Goal: Information Seeking & Learning: Learn about a topic

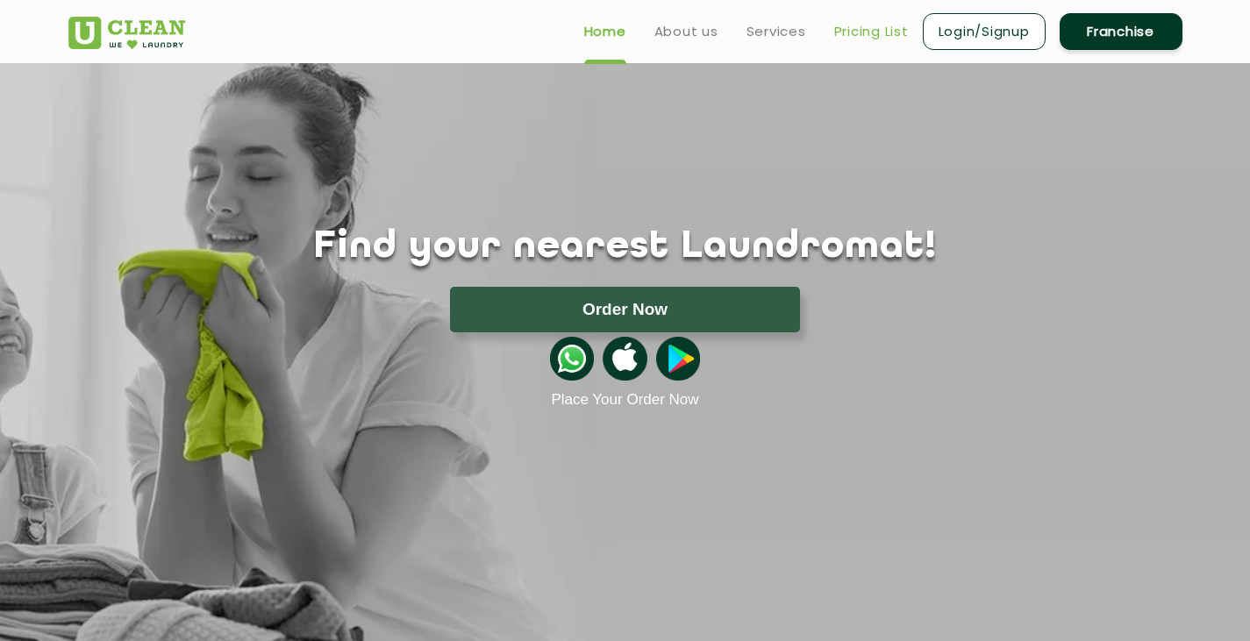
click at [868, 32] on link "Pricing List" at bounding box center [871, 31] width 75 height 21
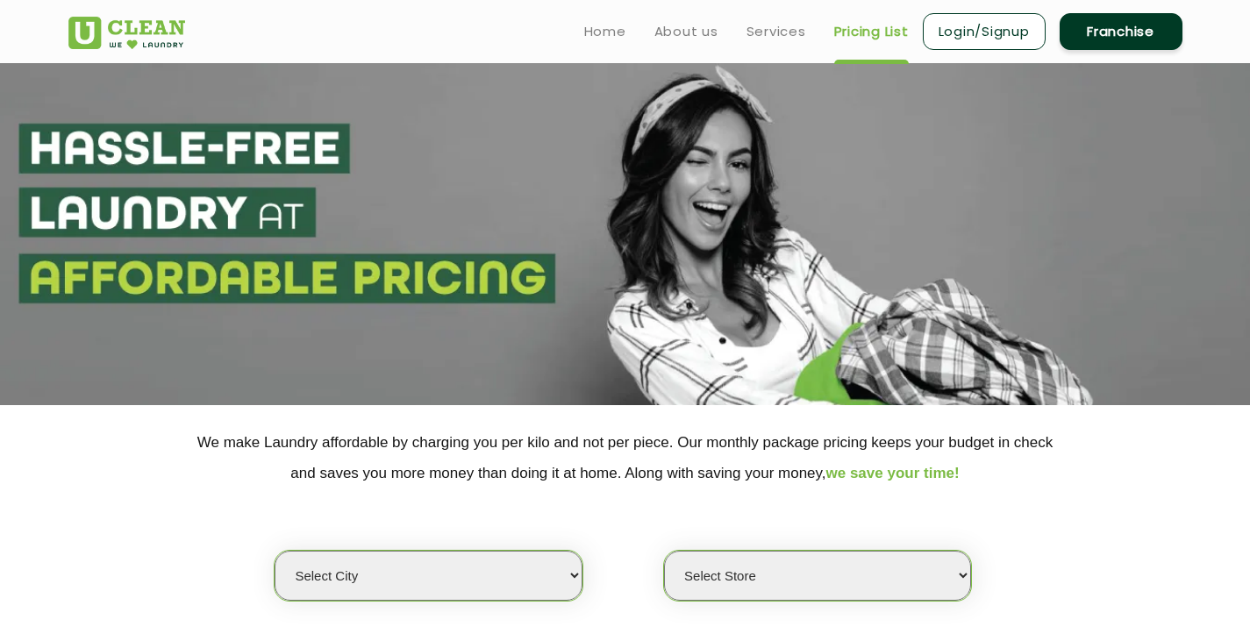
click at [500, 570] on select "Select city [GEOGRAPHIC_DATA] [GEOGRAPHIC_DATA] [GEOGRAPHIC_DATA] [GEOGRAPHIC_D…" at bounding box center [428, 576] width 307 height 50
select select "99"
click at [275, 551] on select "Select city [GEOGRAPHIC_DATA] [GEOGRAPHIC_DATA] [GEOGRAPHIC_DATA] [GEOGRAPHIC_D…" at bounding box center [428, 576] width 307 height 50
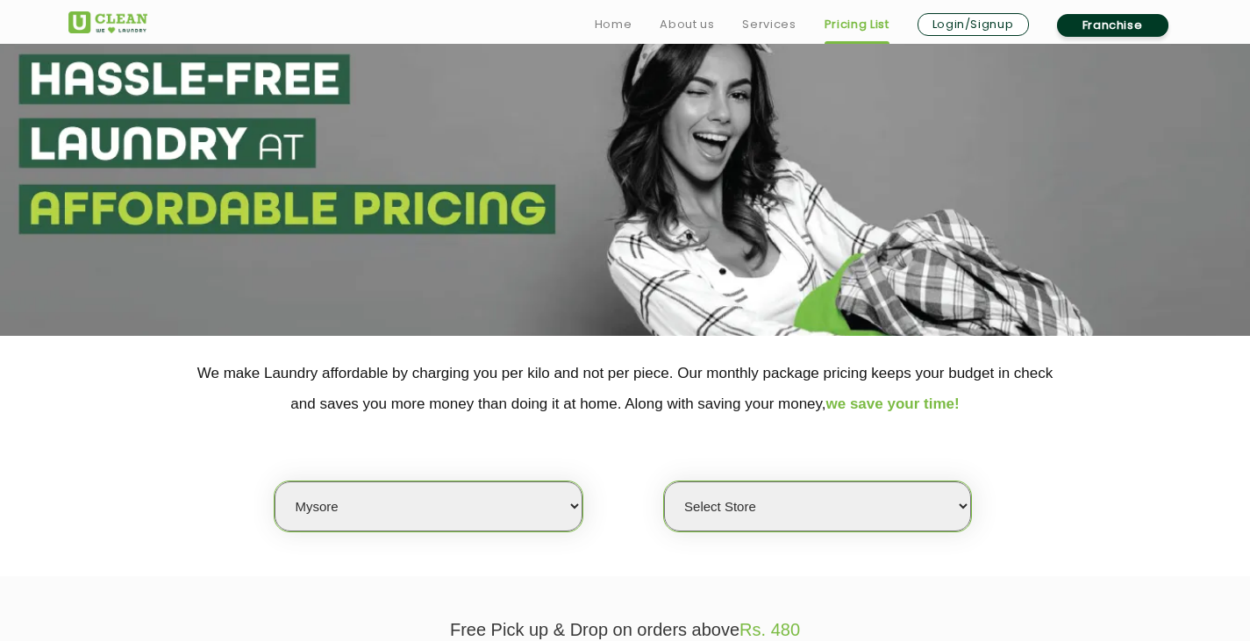
scroll to position [88, 0]
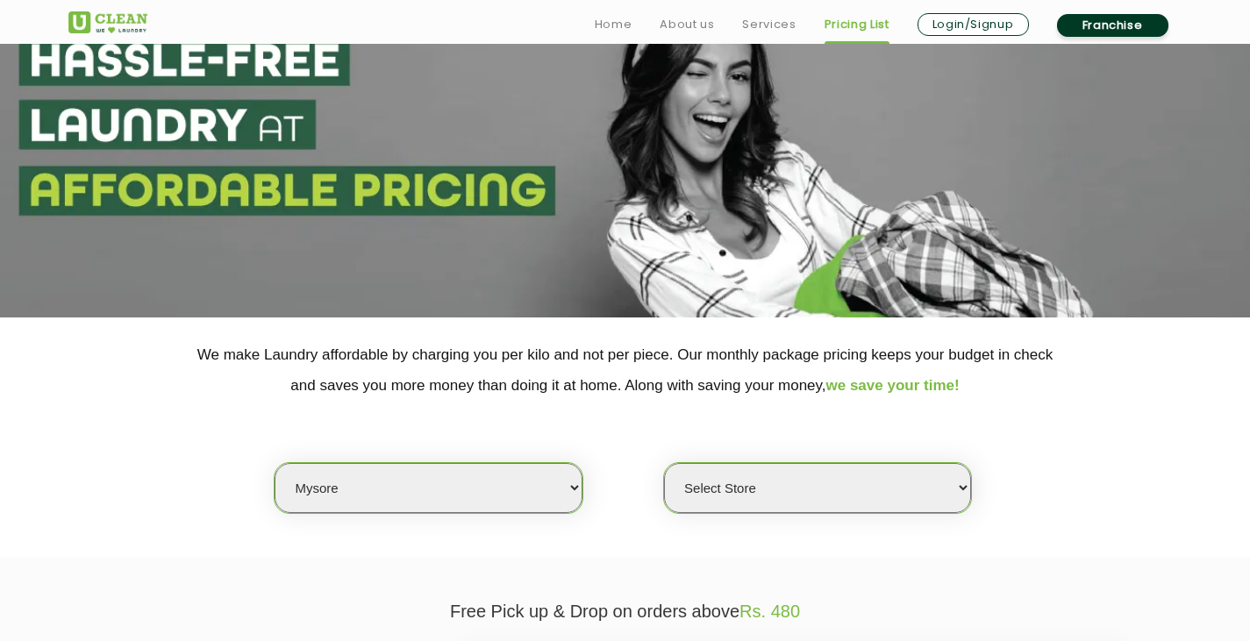
click at [946, 485] on select "Select Store [GEOGRAPHIC_DATA]" at bounding box center [817, 488] width 307 height 50
select select "577"
click at [664, 463] on select "Select Store [GEOGRAPHIC_DATA]" at bounding box center [817, 488] width 307 height 50
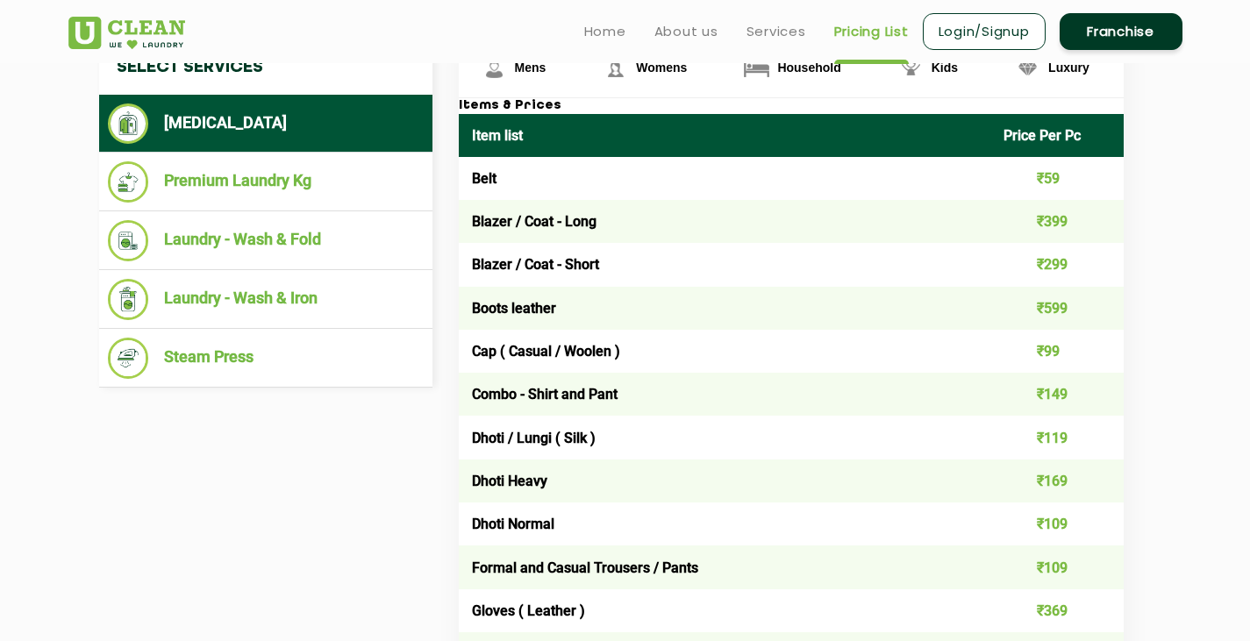
scroll to position [439, 0]
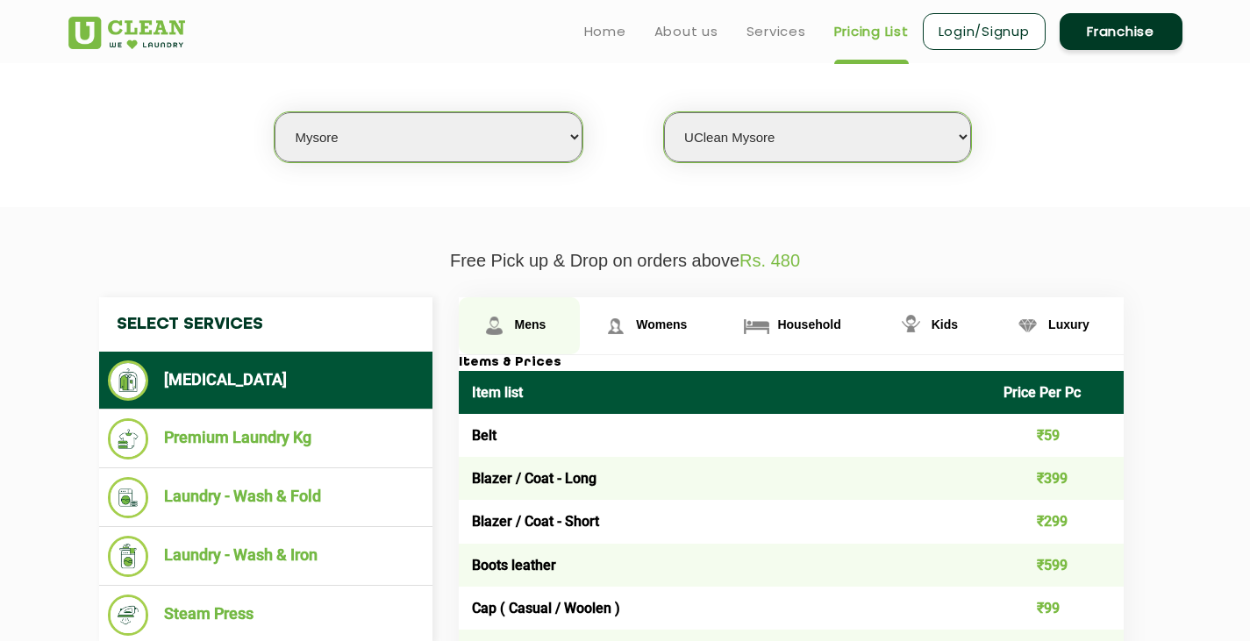
click at [524, 319] on span "Mens" at bounding box center [531, 325] width 32 height 14
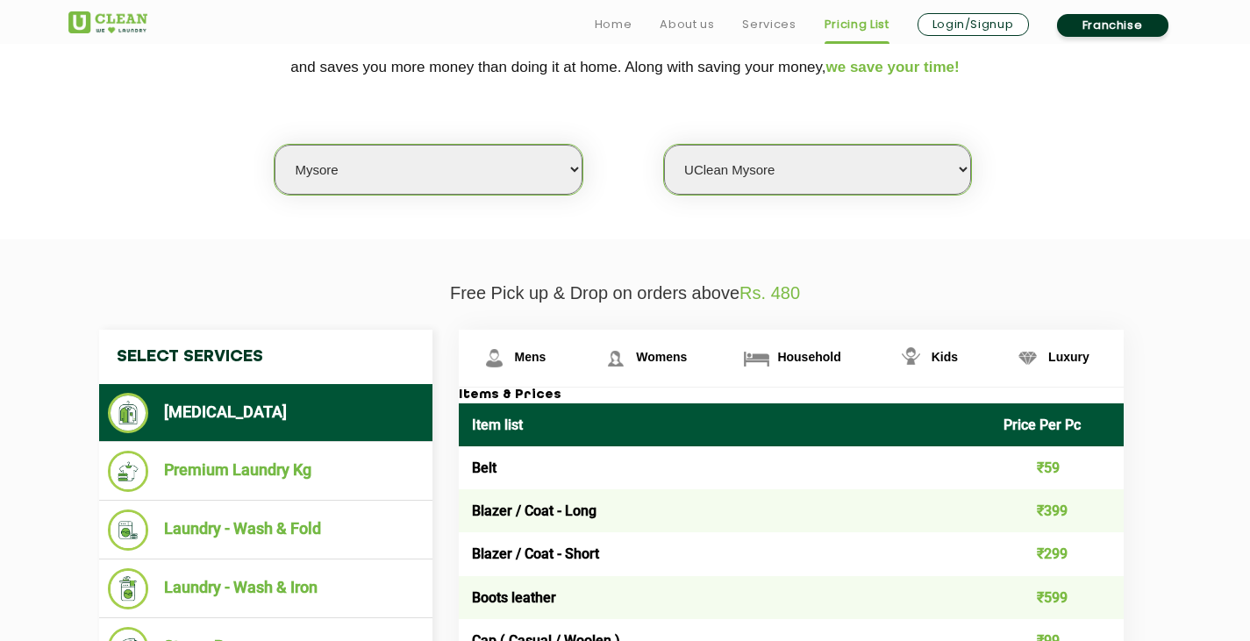
scroll to position [526, 0]
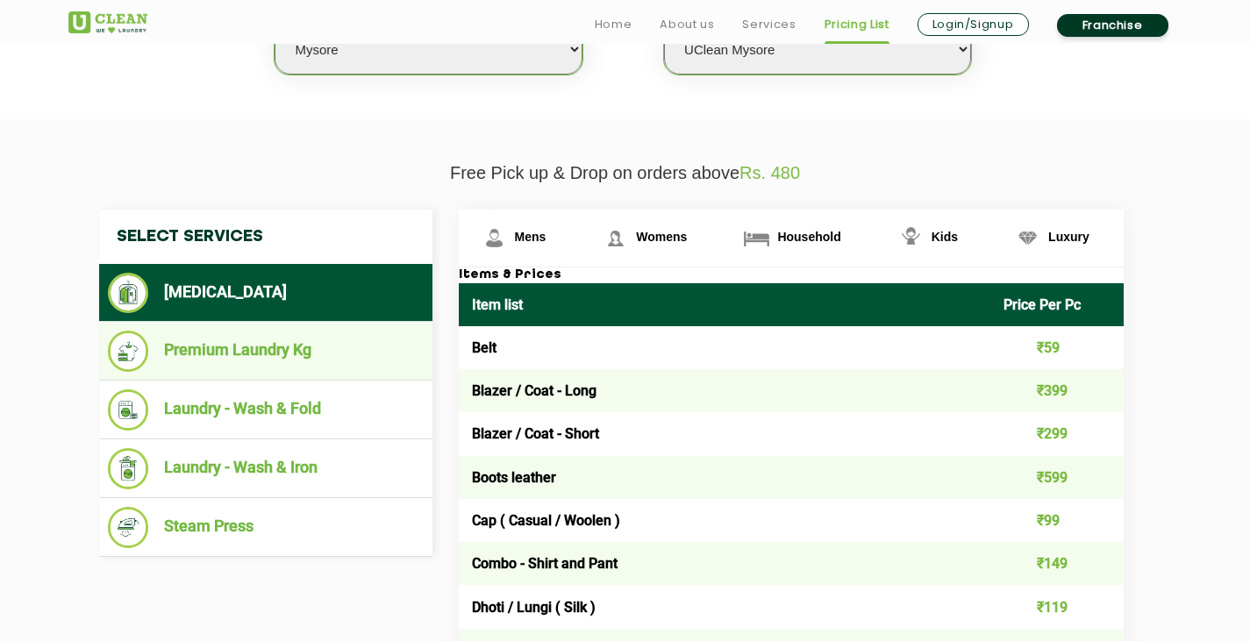
click at [249, 356] on li "Premium Laundry Kg" at bounding box center [266, 351] width 316 height 41
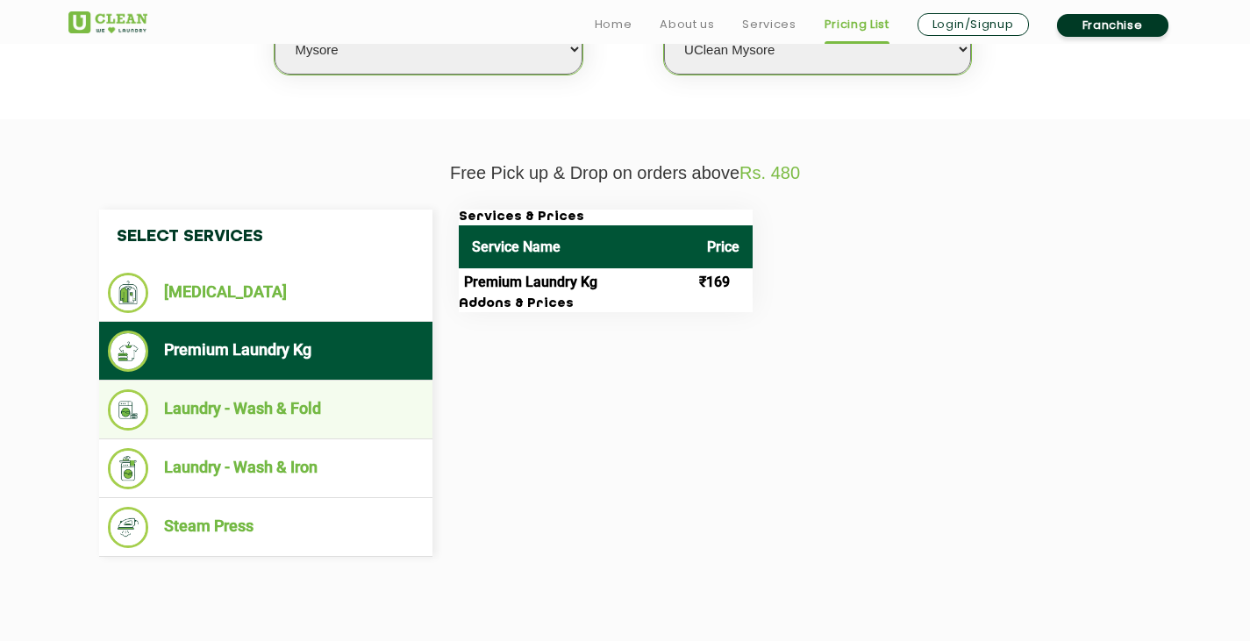
click at [246, 407] on li "Laundry - Wash & Fold" at bounding box center [266, 410] width 316 height 41
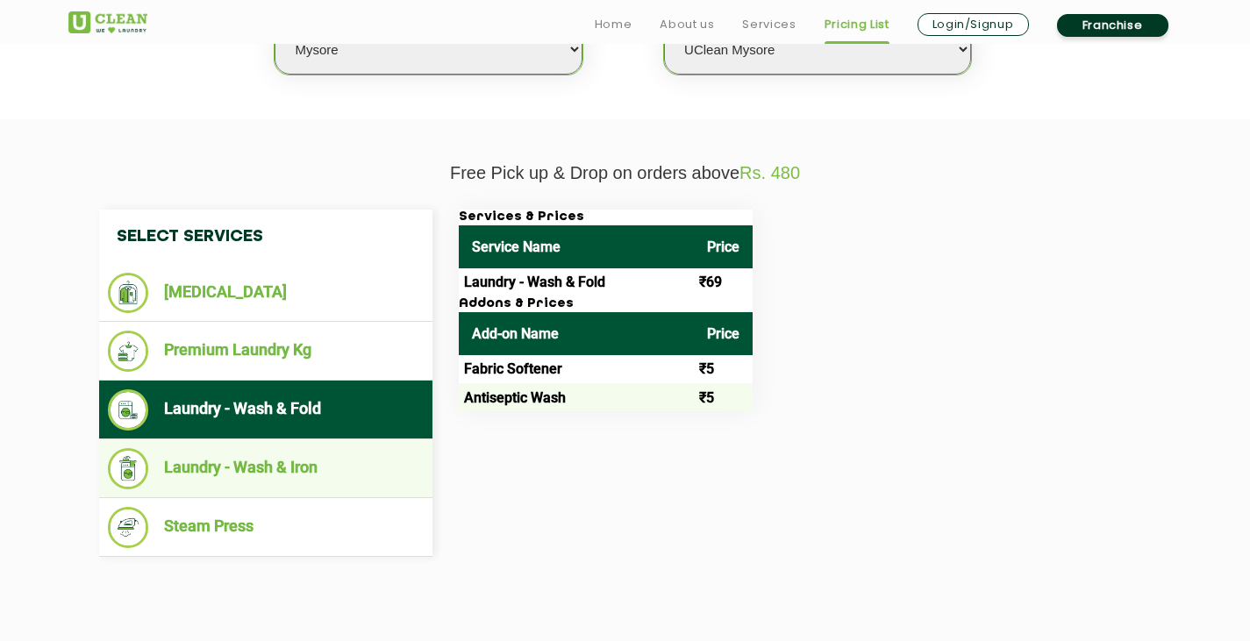
click at [234, 477] on li "Laundry - Wash & Iron" at bounding box center [266, 468] width 316 height 41
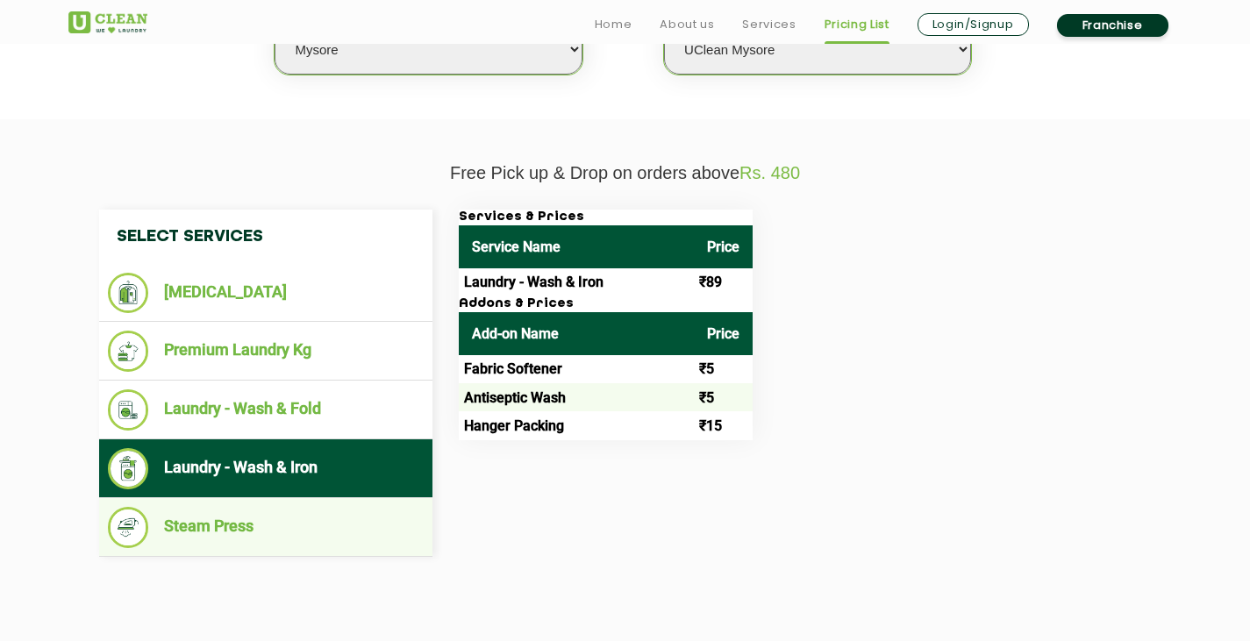
click at [218, 525] on li "Steam Press" at bounding box center [266, 527] width 316 height 41
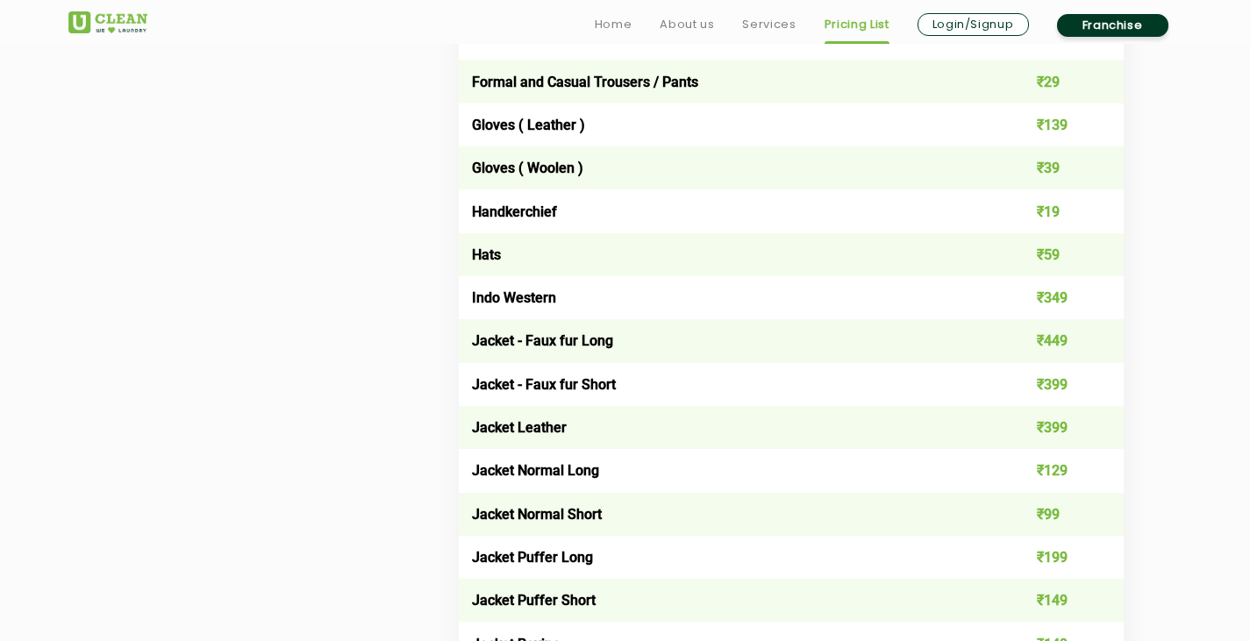
scroll to position [1228, 0]
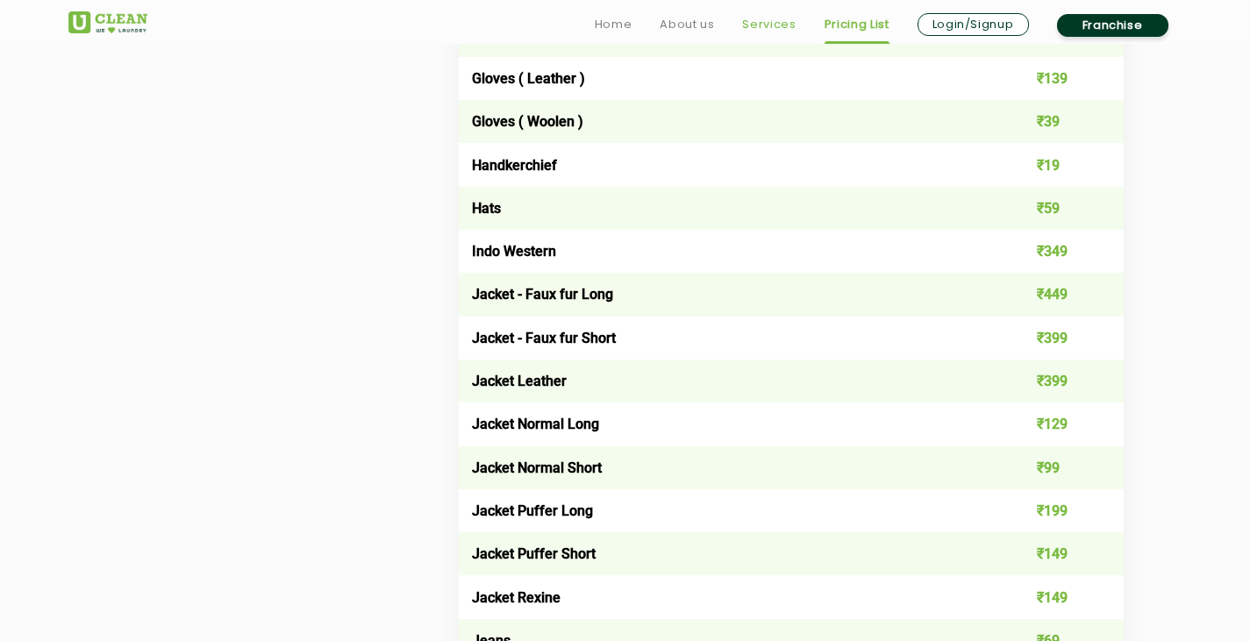
click at [767, 27] on link "Services" at bounding box center [769, 24] width 54 height 21
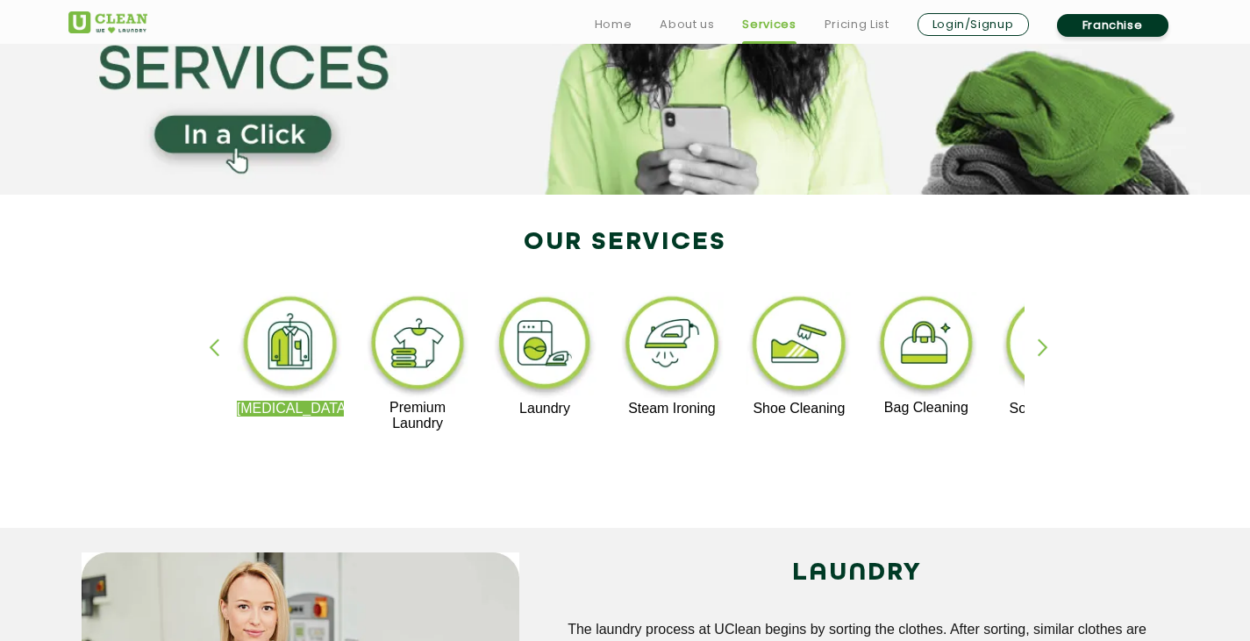
scroll to position [263, 0]
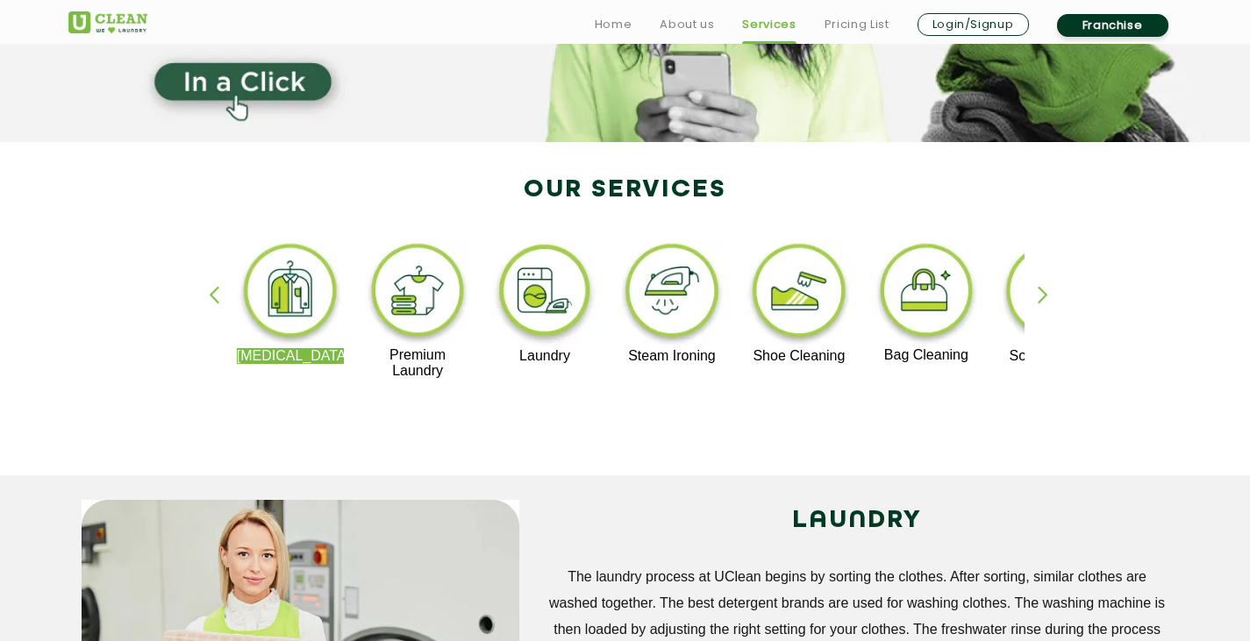
click at [813, 302] on img at bounding box center [800, 293] width 108 height 109
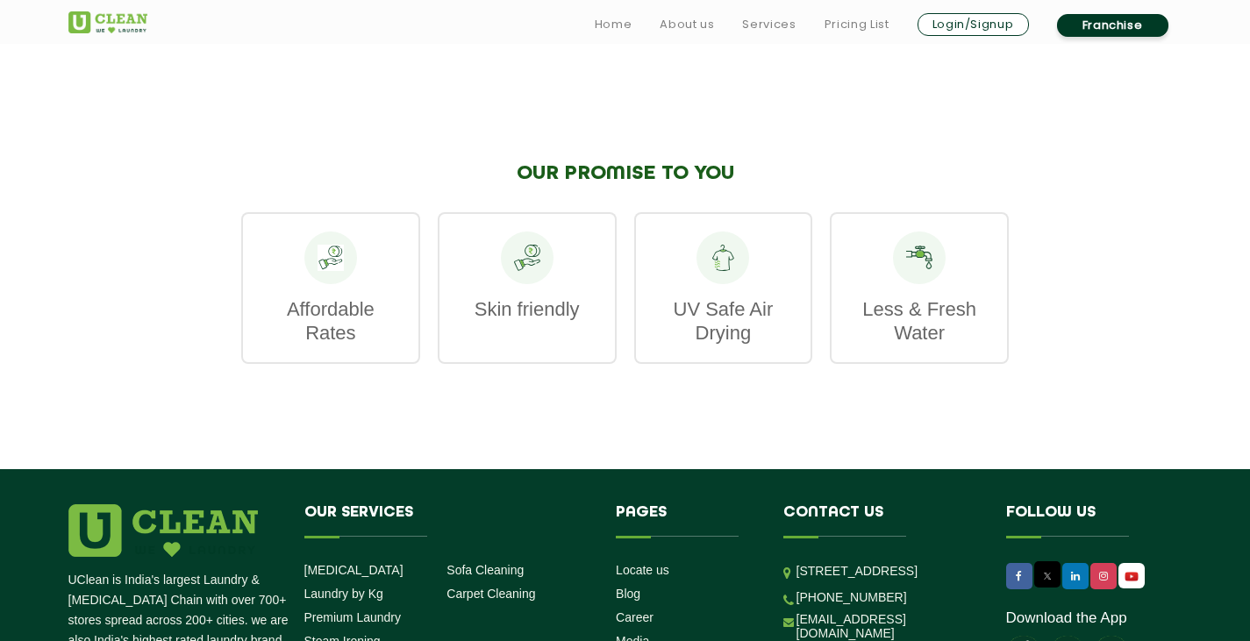
scroll to position [2354, 0]
